Goal: Find specific page/section: Find specific page/section

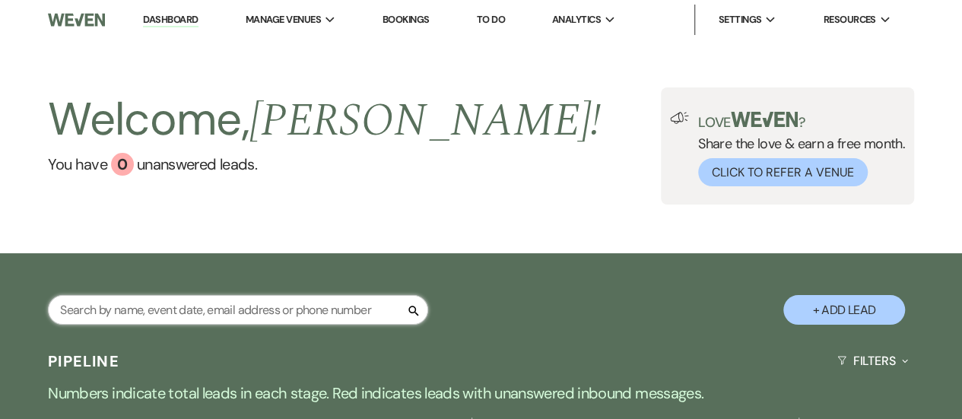
click at [236, 318] on input "text" at bounding box center [238, 310] width 380 height 30
type input "[PERSON_NAME]"
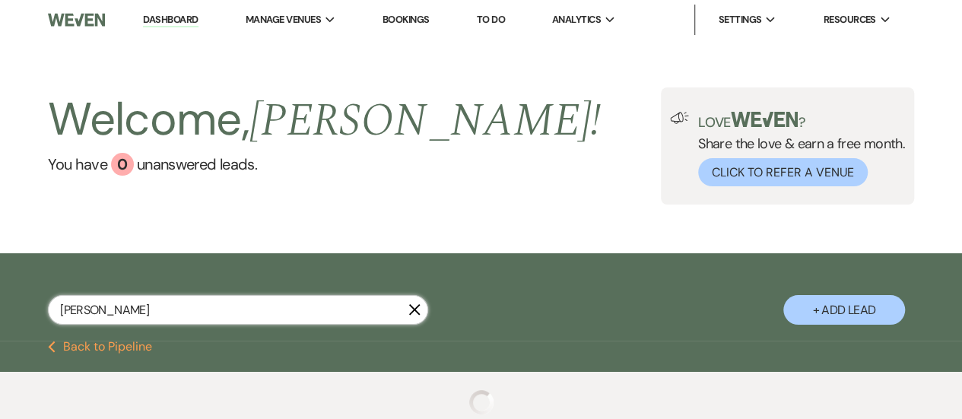
select select "8"
select select "4"
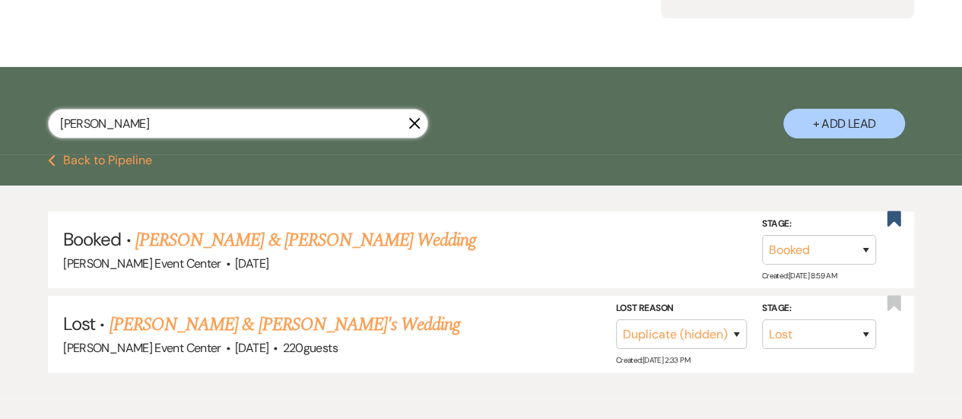
scroll to position [194, 0]
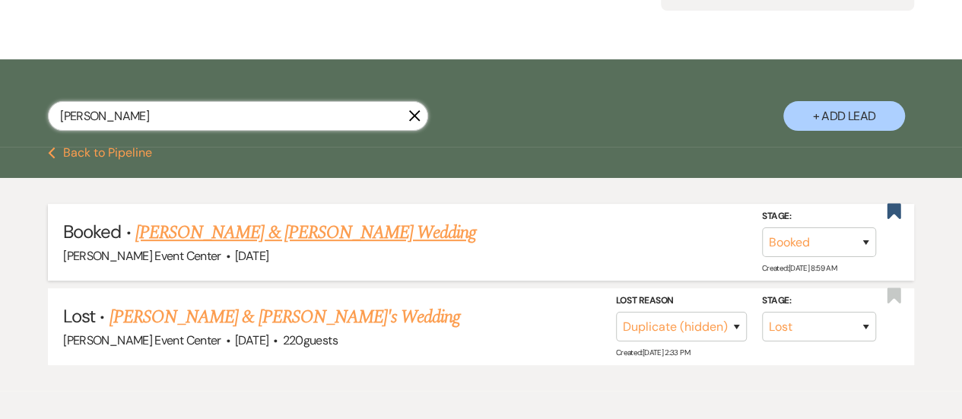
type input "[PERSON_NAME]"
click at [300, 244] on link "[PERSON_NAME] & [PERSON_NAME] Wedding" at bounding box center [305, 232] width 341 height 27
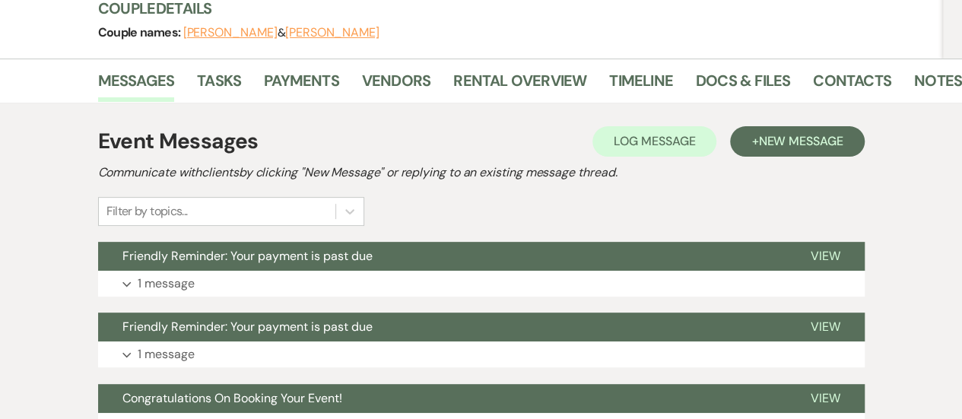
scroll to position [190, 0]
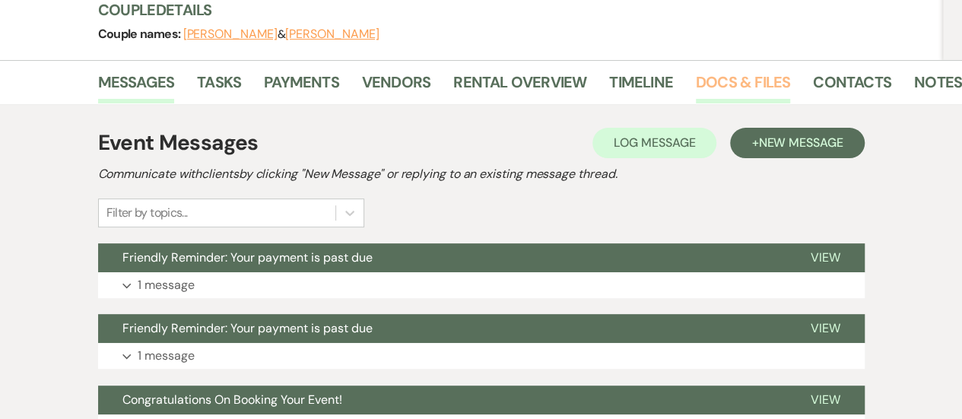
click at [708, 90] on link "Docs & Files" at bounding box center [743, 86] width 94 height 33
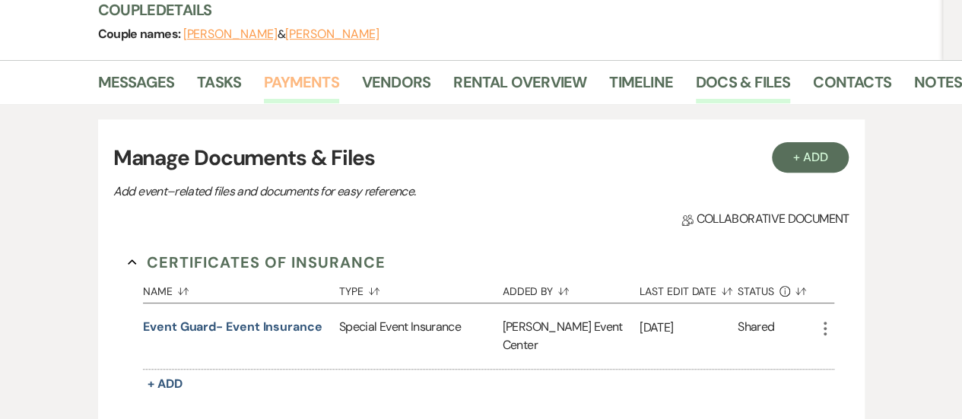
drag, startPoint x: 310, startPoint y: 60, endPoint x: 309, endPoint y: 86, distance: 25.9
click at [310, 60] on div "Messages Tasks Payments Vendors Rental Overview Timeline Docs & Files Contacts …" at bounding box center [481, 82] width 962 height 44
click at [309, 86] on link "Payments" at bounding box center [301, 86] width 75 height 33
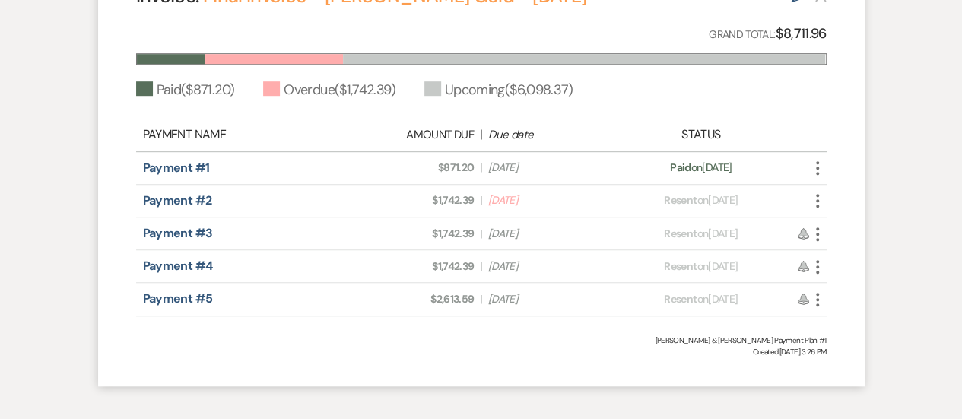
scroll to position [493, 0]
